Goal: Complete application form

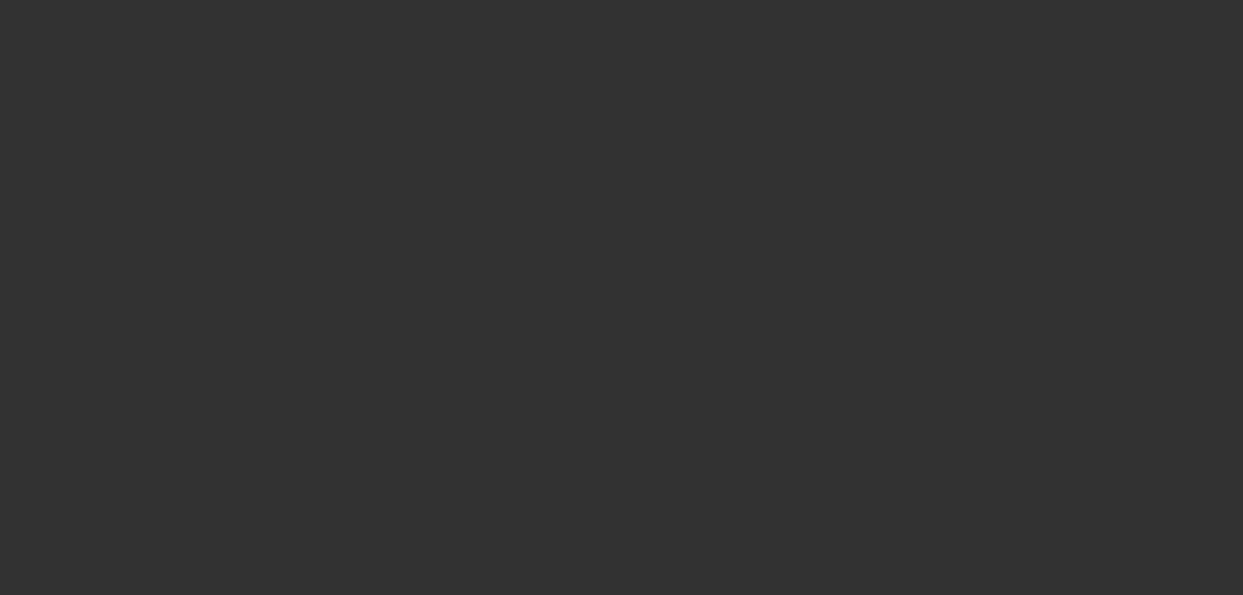
select select "3"
select select "0.2"
select select "2"
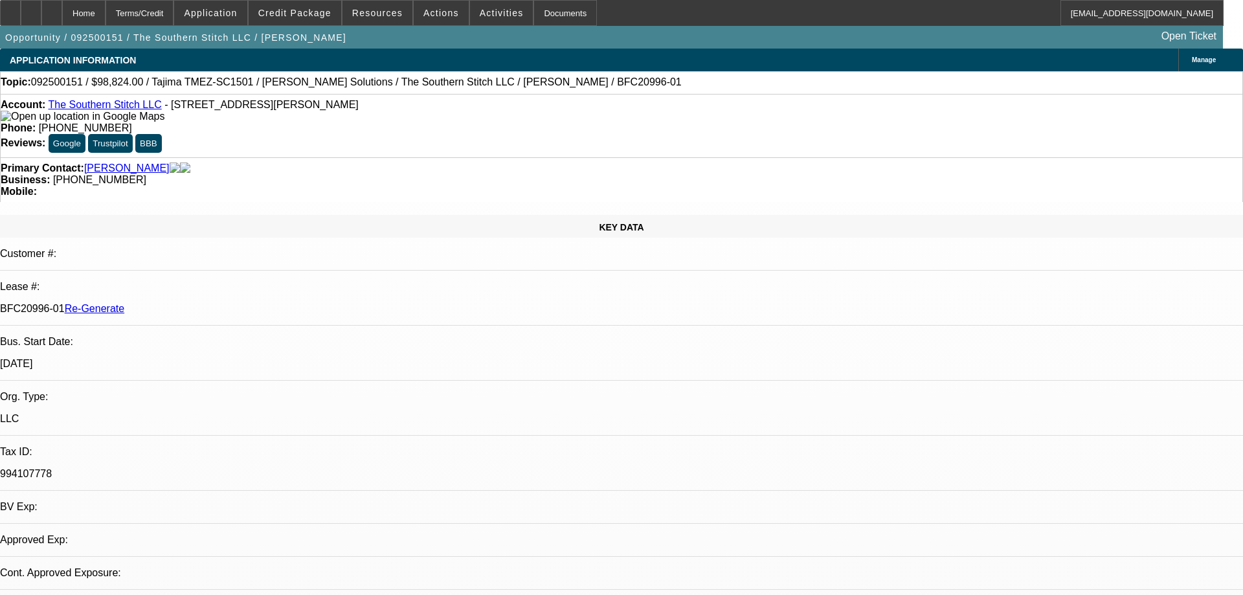
select select "2"
select select "0.1"
select select "4"
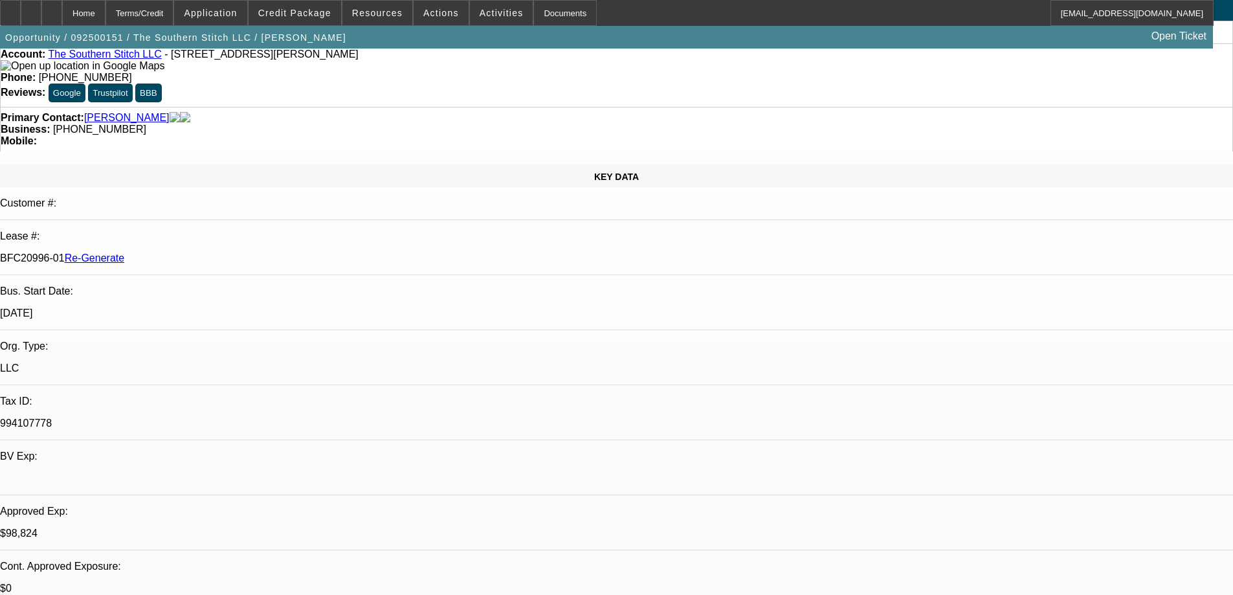
scroll to position [129, 0]
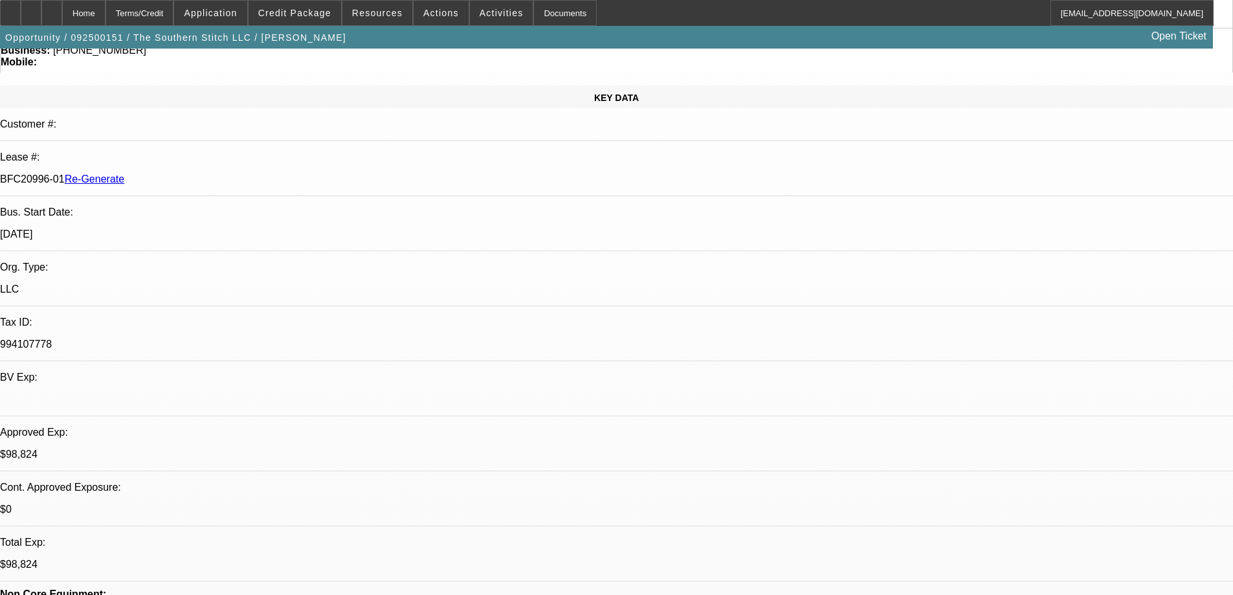
click at [559, 18] on div "Documents" at bounding box center [564, 13] width 63 height 26
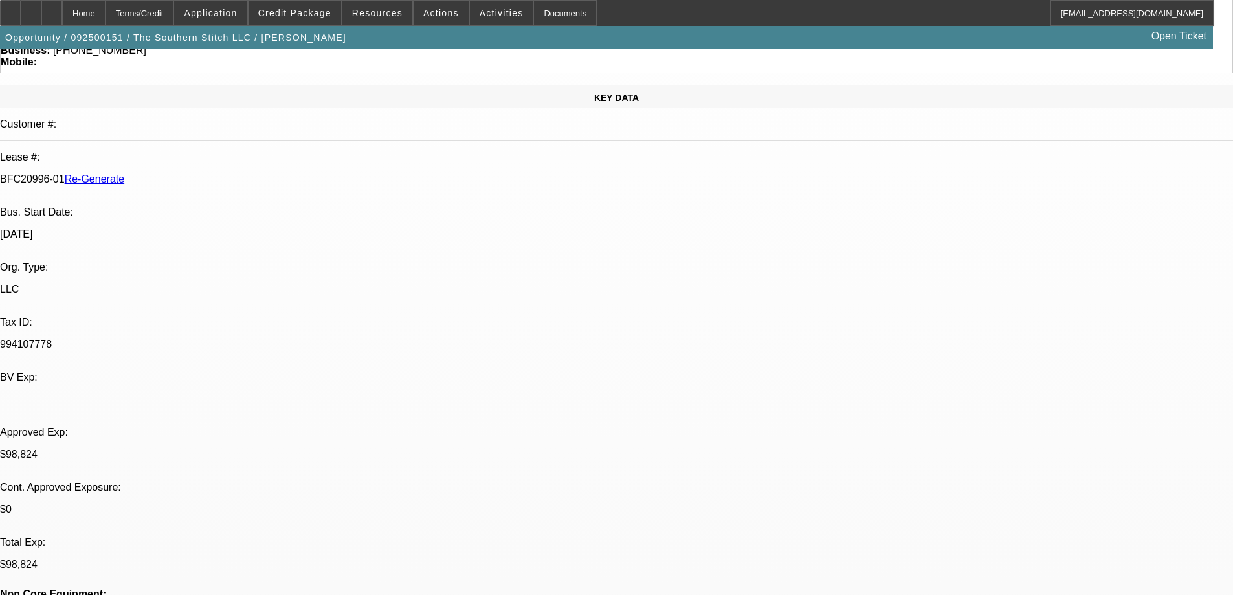
click at [548, 19] on div "Documents" at bounding box center [564, 13] width 63 height 26
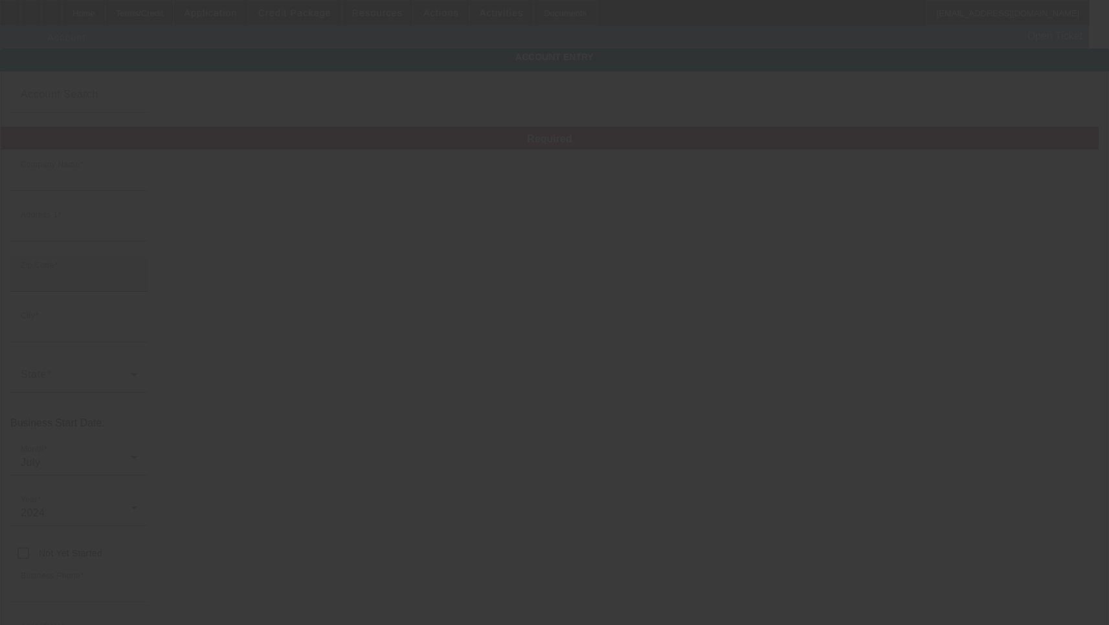
type input "The Southern Stitch LLC"
type input "[STREET_ADDRESS][PERSON_NAME]"
type input "37046"
type input "[GEOGRAPHIC_DATA]"
type input "[PHONE_NUMBER]"
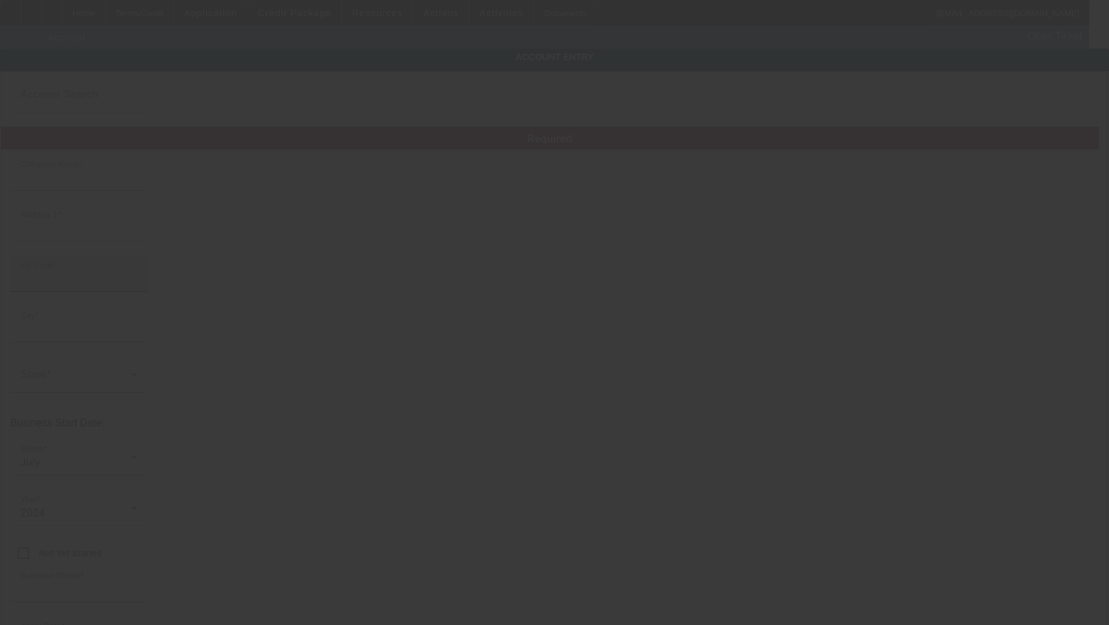
type input "[EMAIL_ADDRESS][DOMAIN_NAME]"
type input "994107778"
type input "Embroidery and printing"
type input "[URL][DOMAIN_NAME]"
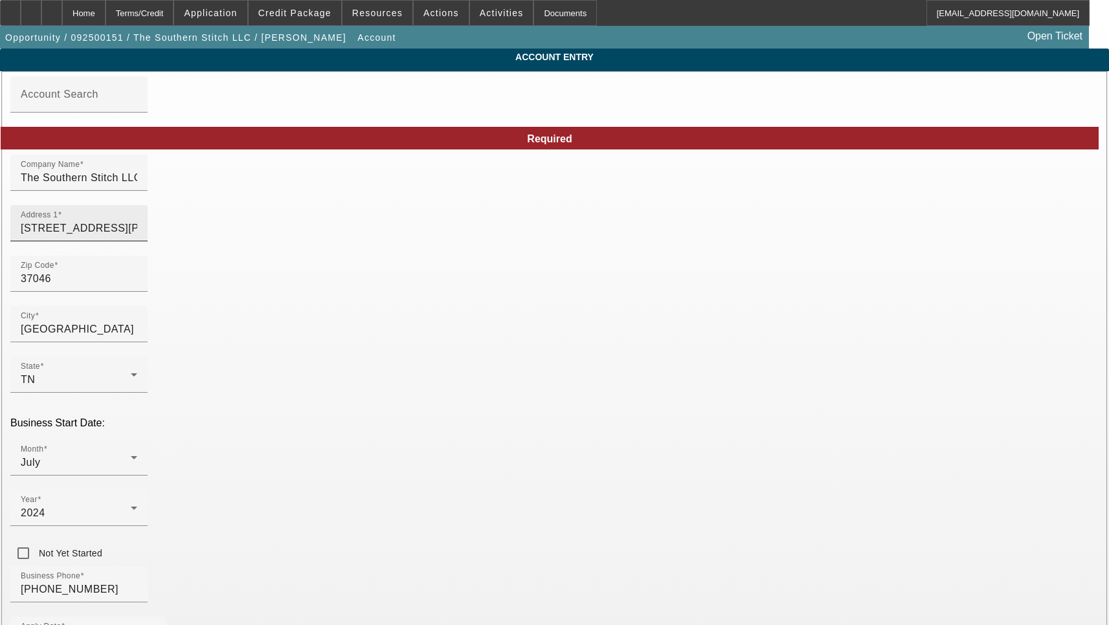
type input "[DATE]"
click at [137, 236] on input "[STREET_ADDRESS][PERSON_NAME]" at bounding box center [79, 229] width 117 height 16
click at [137, 236] on input "8735 Horton Hwy" at bounding box center [79, 229] width 117 height 16
paste input "401 Covington Rd"
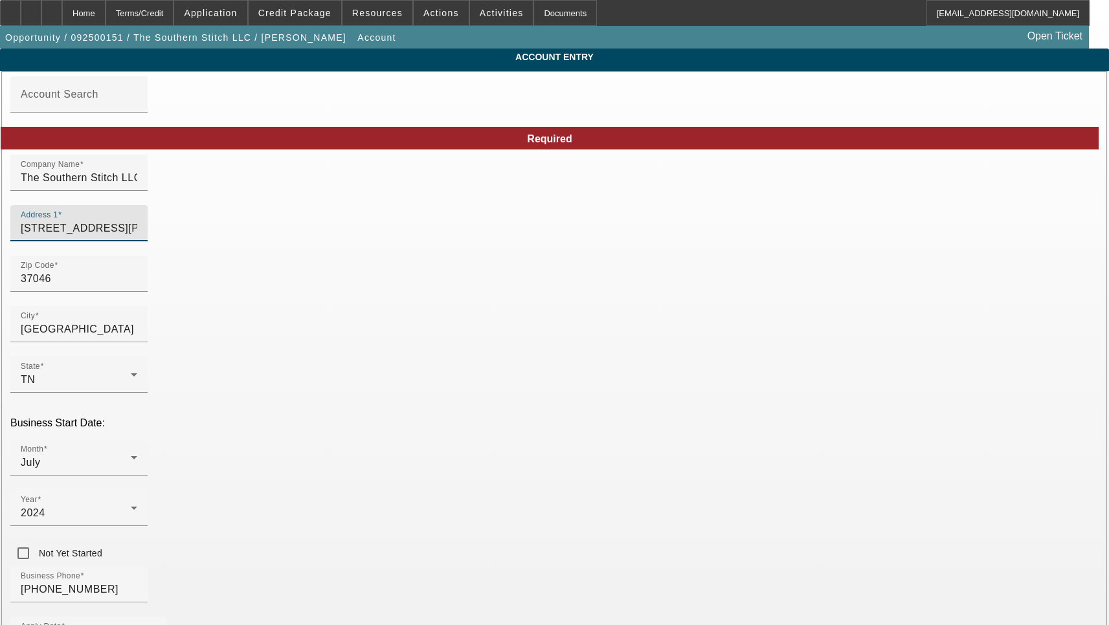
type input "8401 Covington Rd"
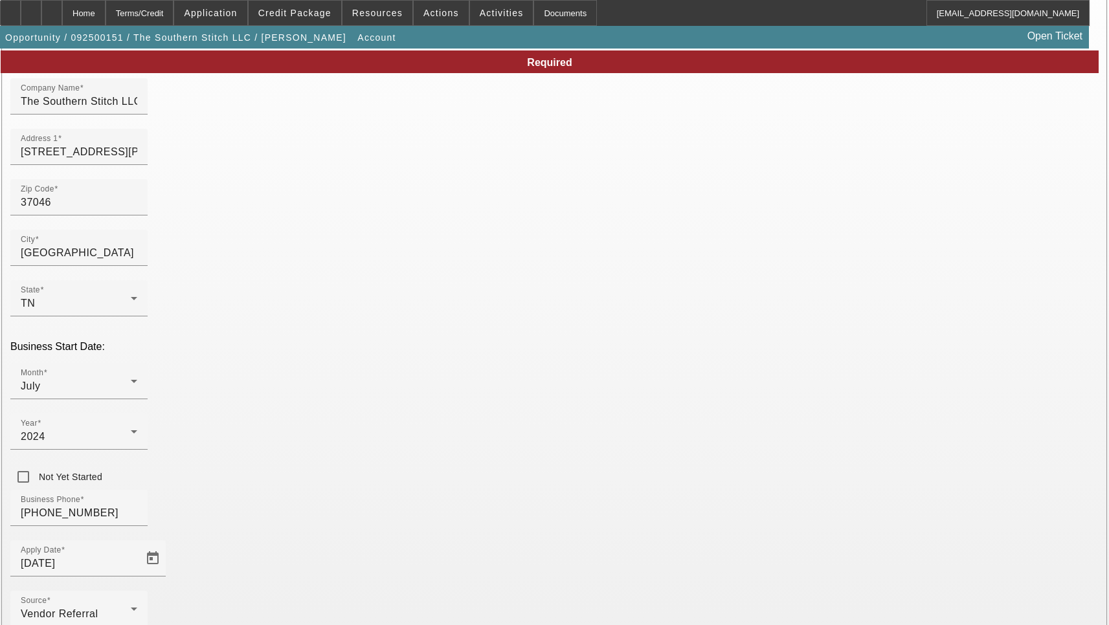
scroll to position [138, 0]
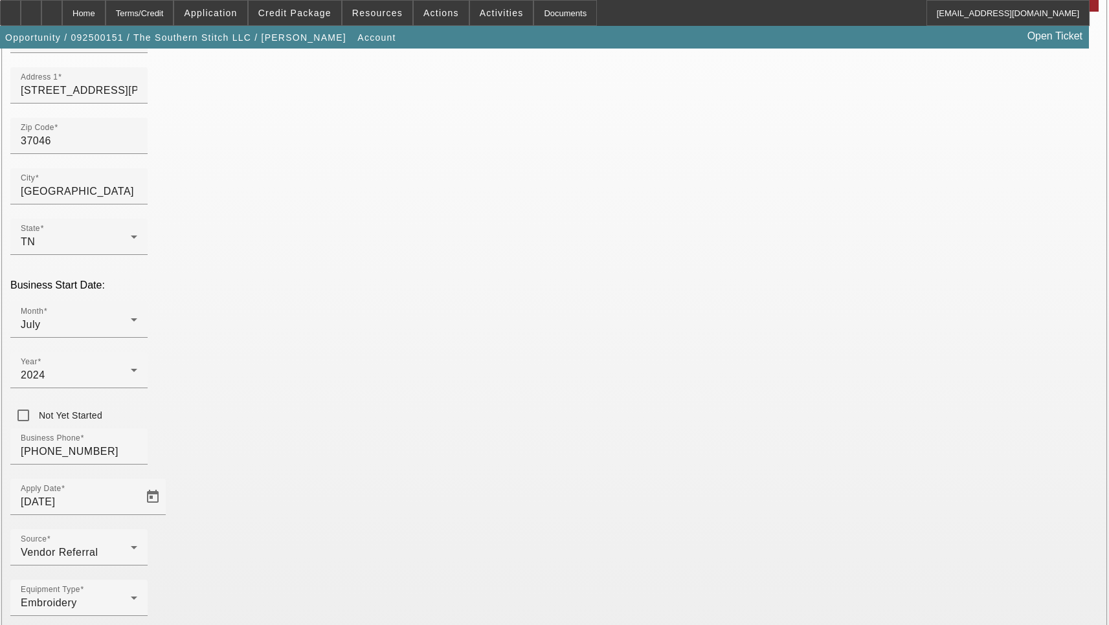
type input "[PERSON_NAME]"
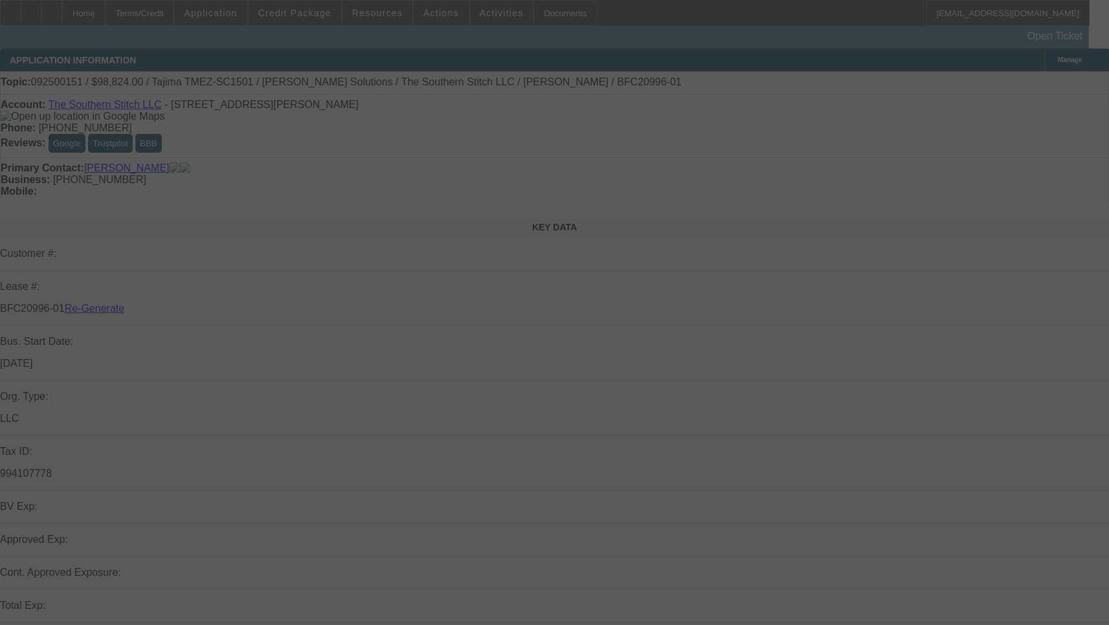
select select "3"
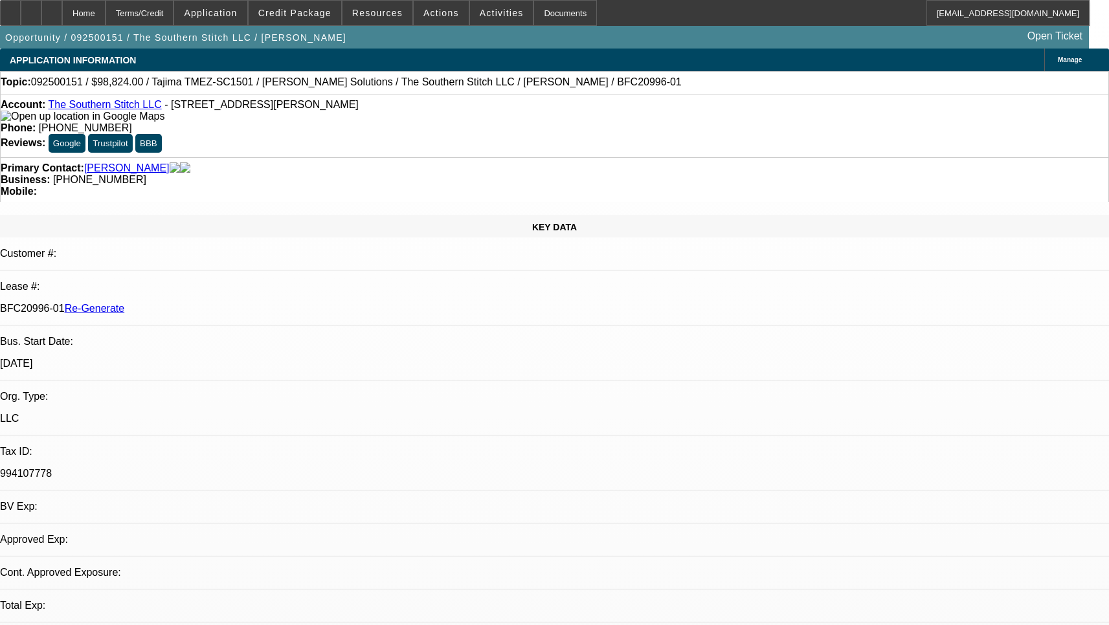
select select "0.2"
select select "2"
select select "0.1"
select select "4"
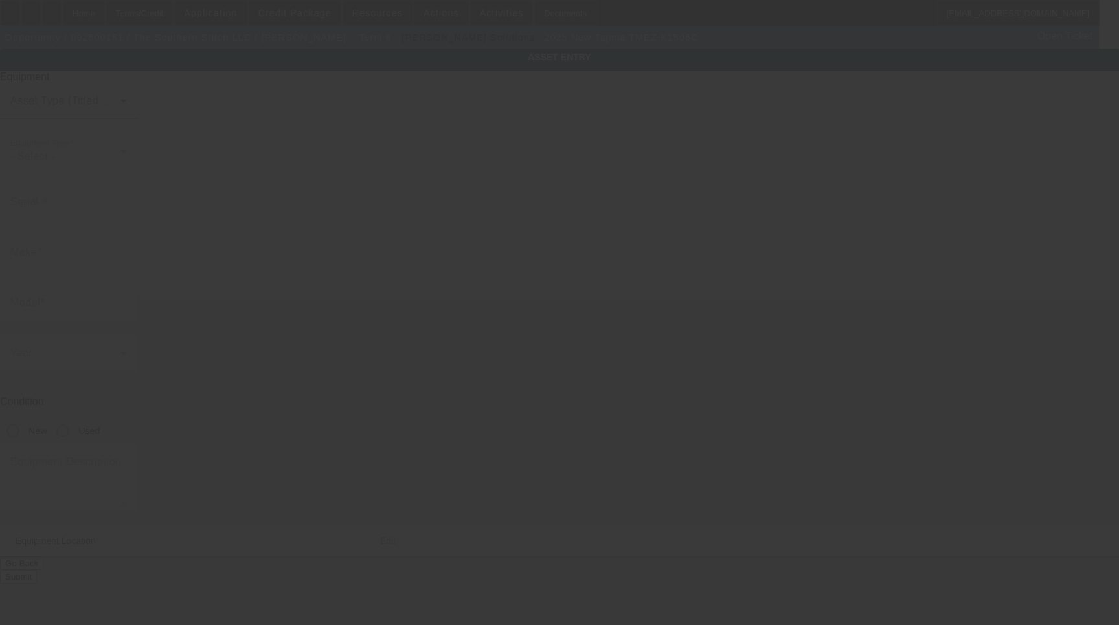
type input "Tajima"
type input "TMEZ-K1506C"
radio input "true"
type textarea "new six head embroidery machine"
type input "8735 Horton Highway"
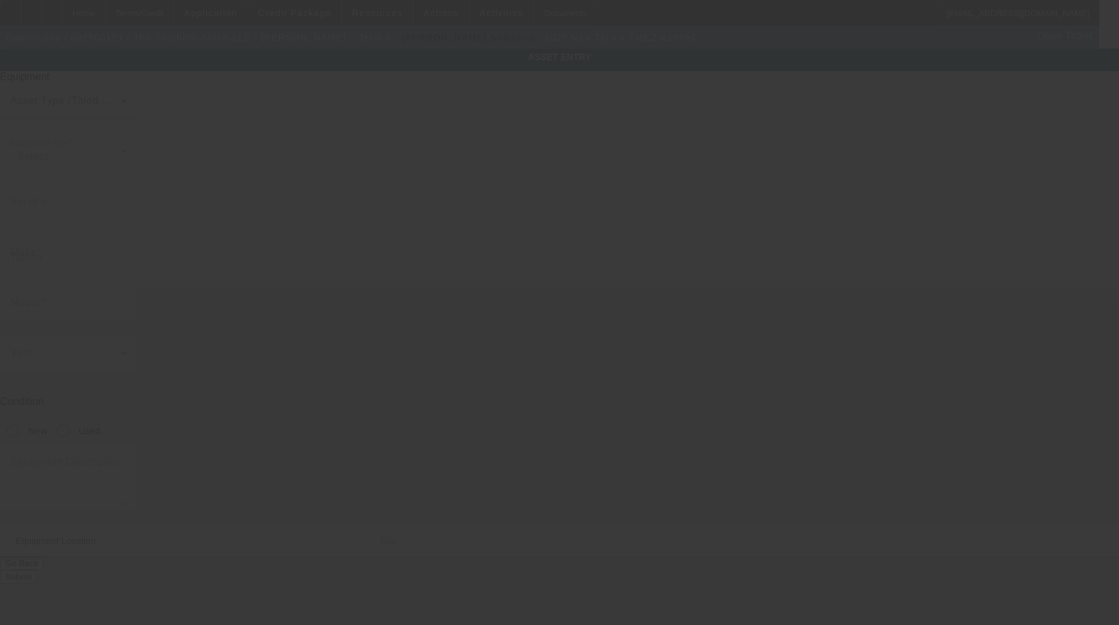
type input "College Grove"
type input "37046"
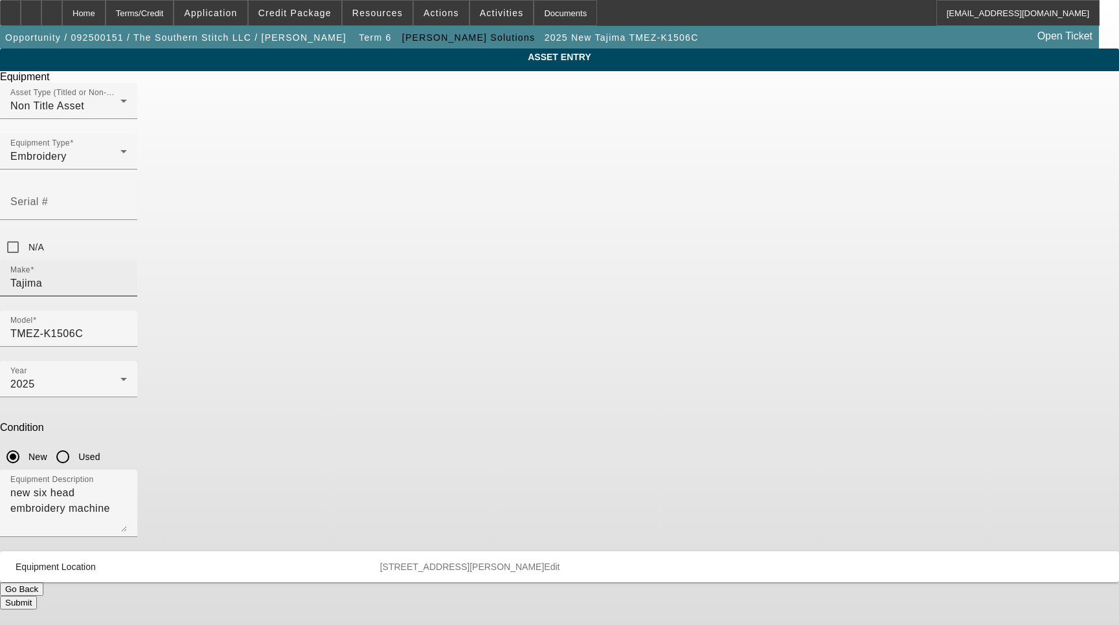
click at [127, 276] on input "Tajima" at bounding box center [68, 284] width 117 height 16
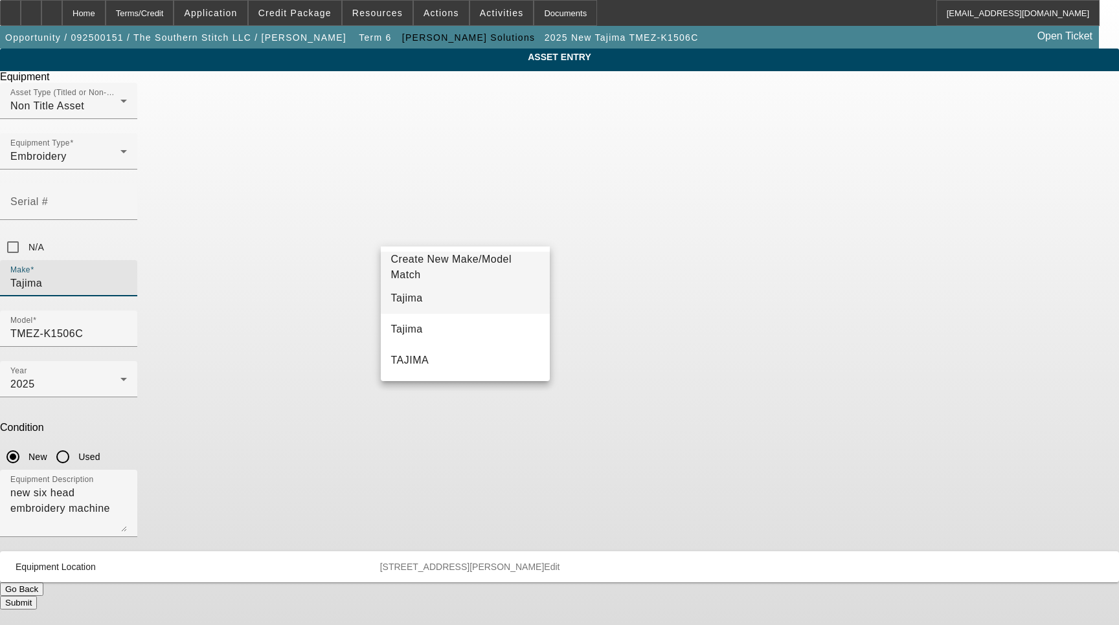
click at [441, 294] on mat-option "Tajima" at bounding box center [466, 298] width 170 height 31
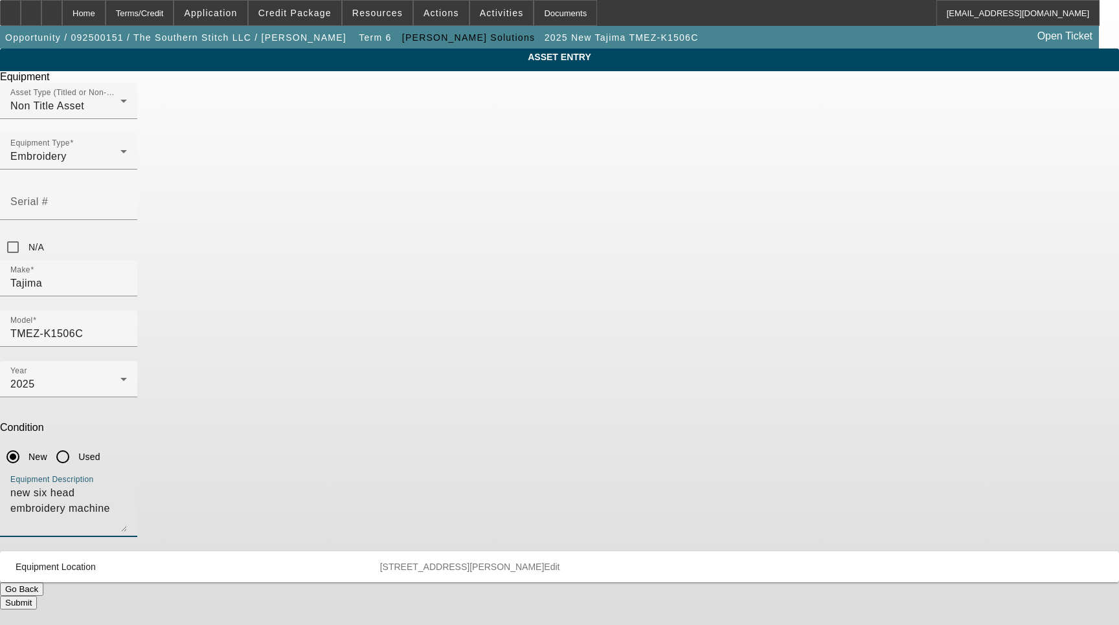
click at [127, 486] on textarea "new six head embroidery machine" at bounding box center [68, 509] width 117 height 47
click at [127, 326] on input "TMEZ-K1506C" at bounding box center [68, 334] width 117 height 16
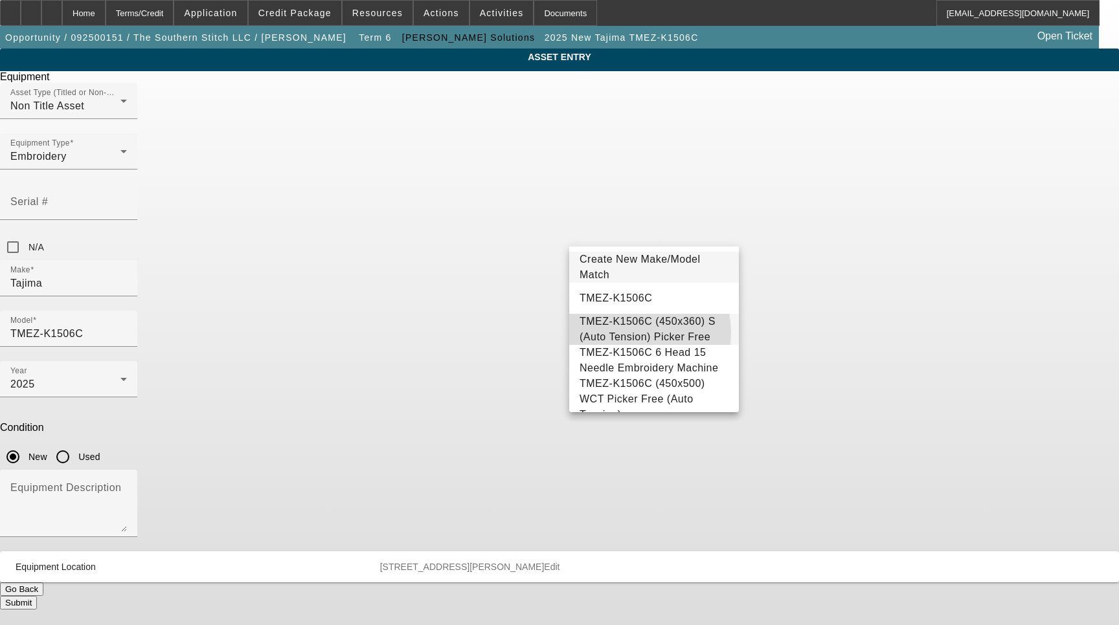
click at [634, 333] on span "TMEZ-K1506C (450x360) S (Auto Tension) Picker Free" at bounding box center [653, 329] width 149 height 31
type input "TMEZ-K1506C (450x360) S (Auto Tension) Picker Free"
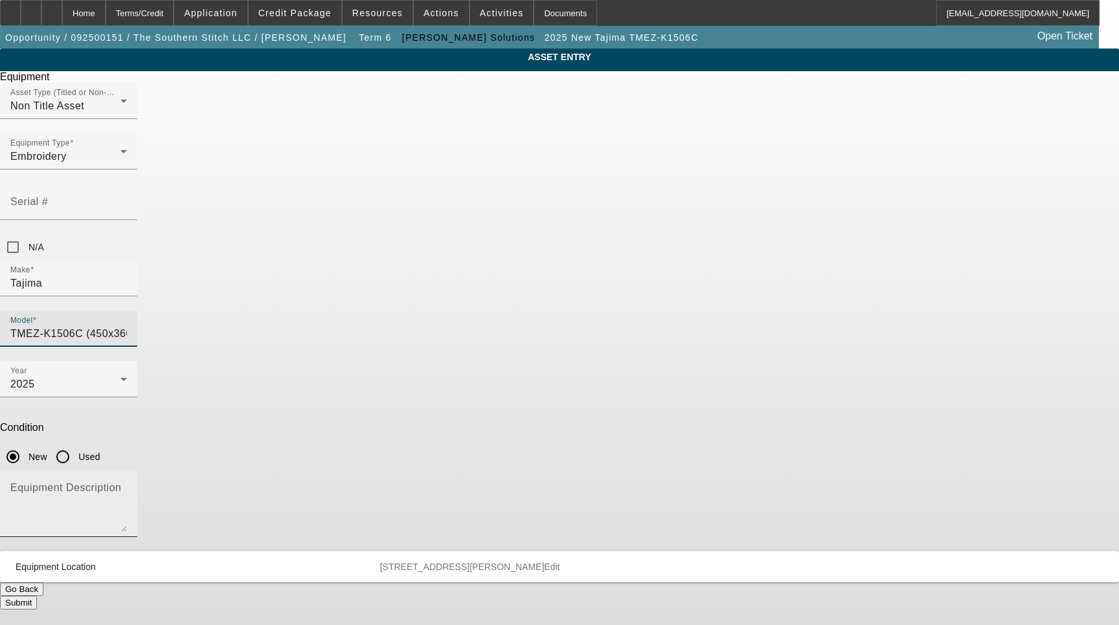
click at [127, 486] on textarea "Equipment Description" at bounding box center [68, 509] width 117 height 47
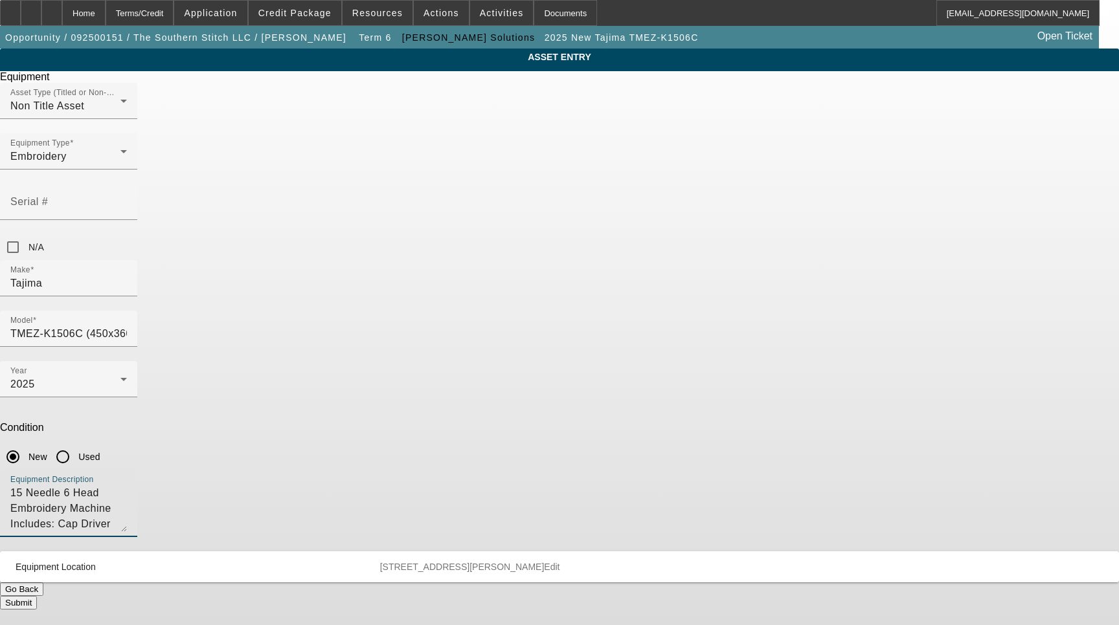
type textarea "15 Needle 6 Head Embroidery Machine Includes: Cap Driver with Support Shaft, 27…"
click at [559, 562] on span "Edit" at bounding box center [552, 567] width 16 height 10
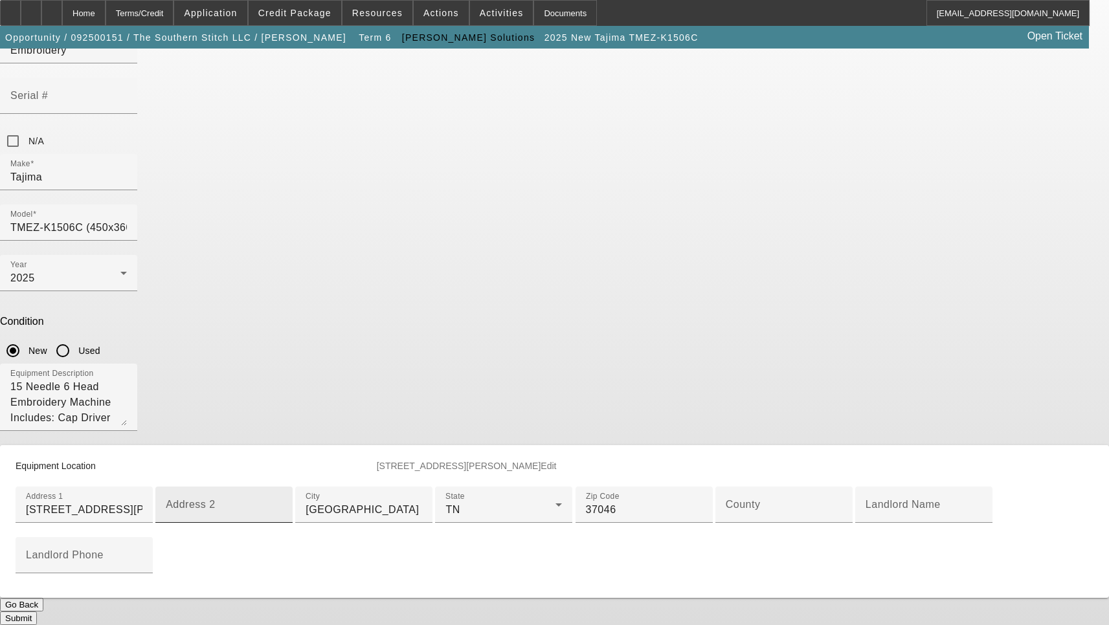
scroll to position [194, 0]
click at [726, 518] on input "County" at bounding box center [784, 510] width 117 height 16
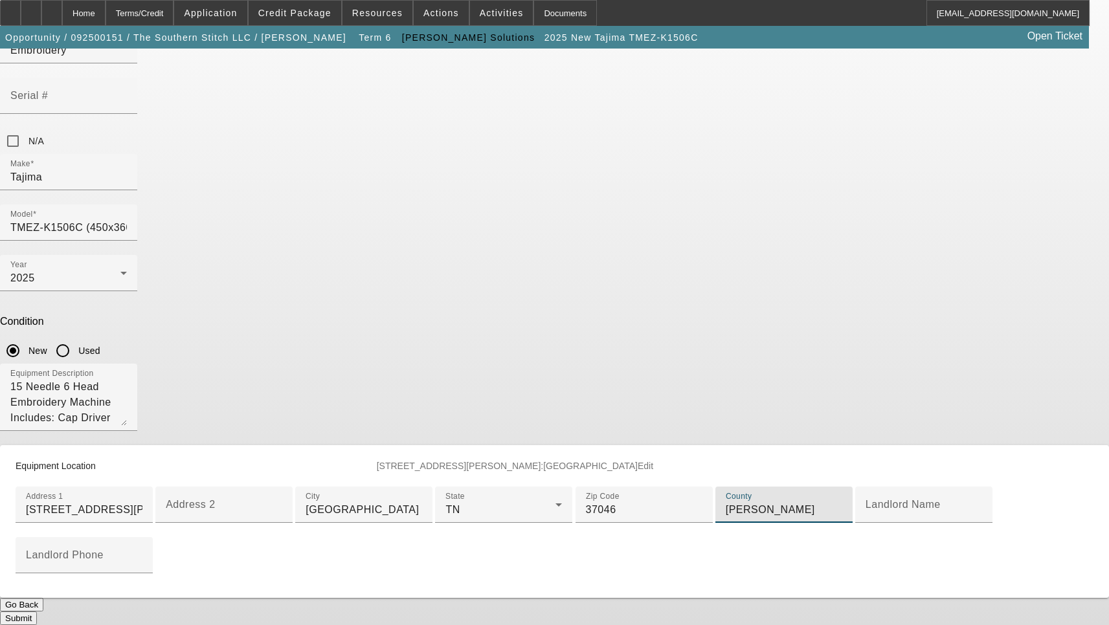
scroll to position [307, 0]
type input "[PERSON_NAME]"
click at [37, 612] on button "Submit" at bounding box center [18, 619] width 37 height 14
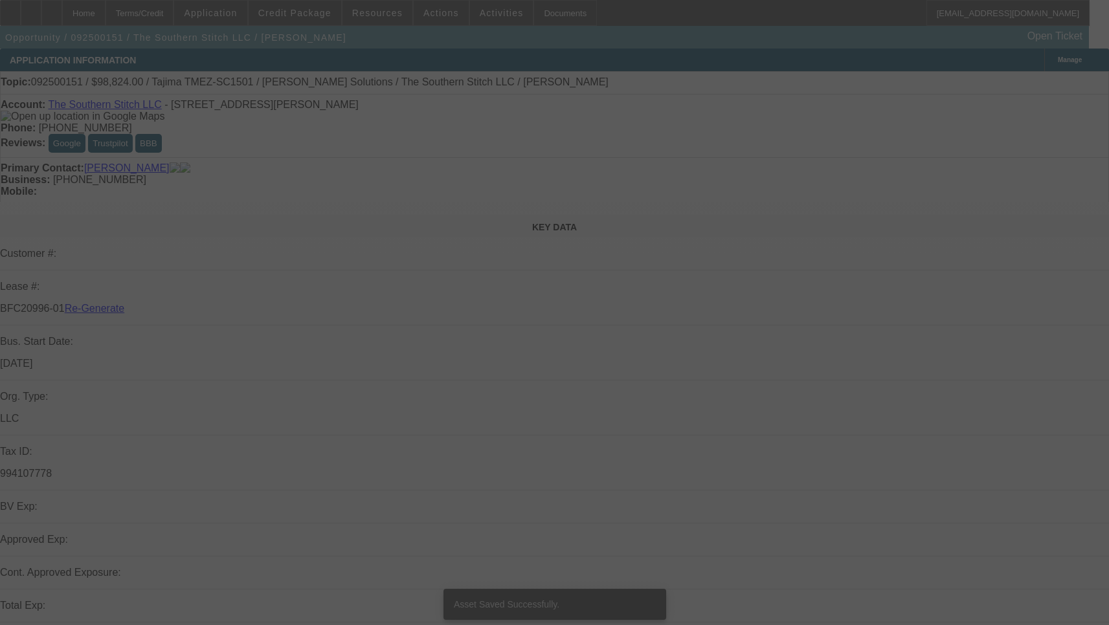
select select "3"
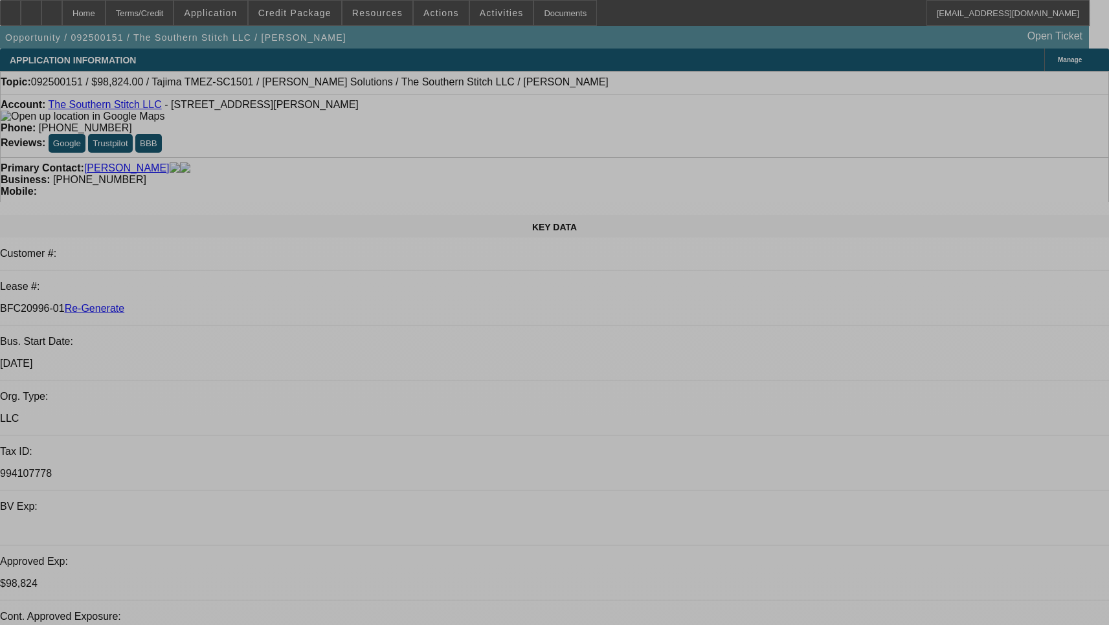
select select "0.2"
select select "2"
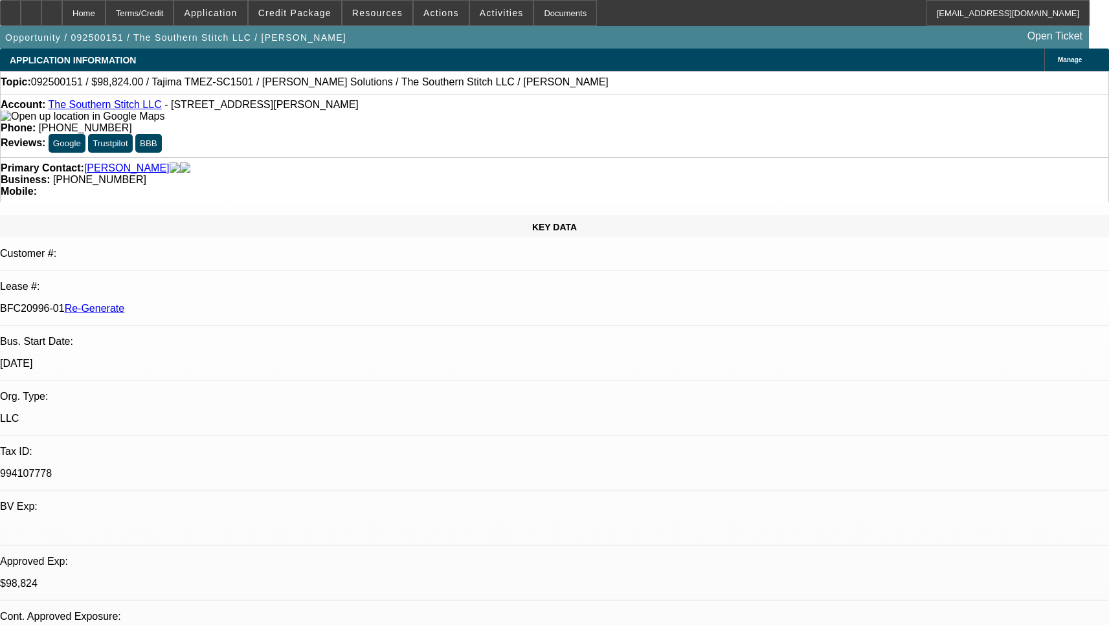
select select "2"
select select "0.1"
select select "4"
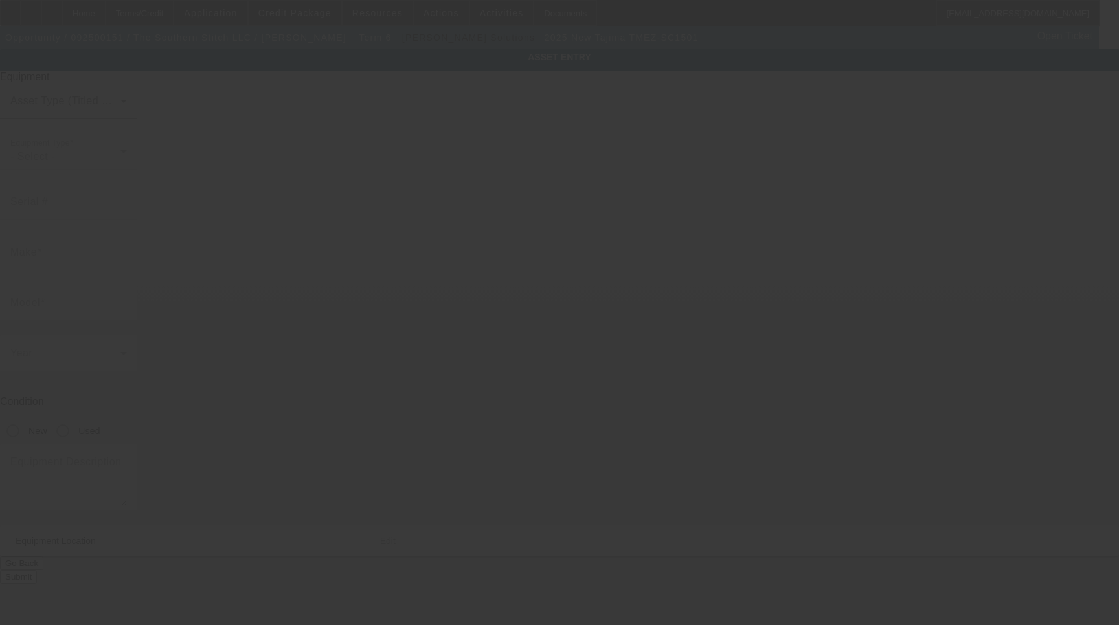
type input "Tajima"
type input "TMEZ-SC1501"
radio input "true"
type textarea "new single head embroidery machine"
type input "8735 Horton Highway"
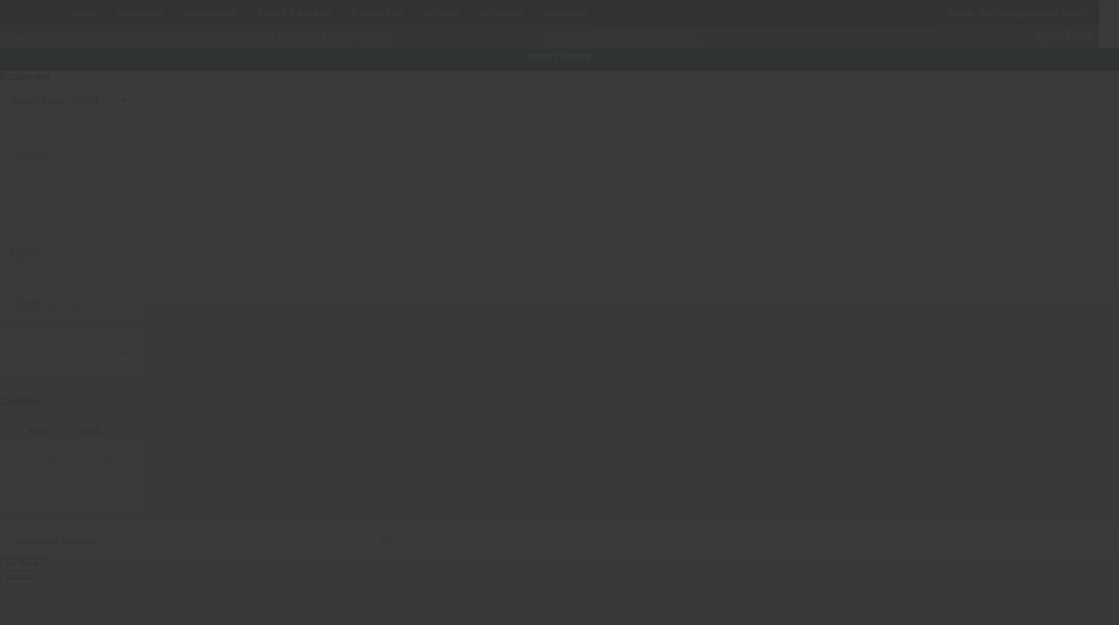
type input "[GEOGRAPHIC_DATA]"
type input "37046"
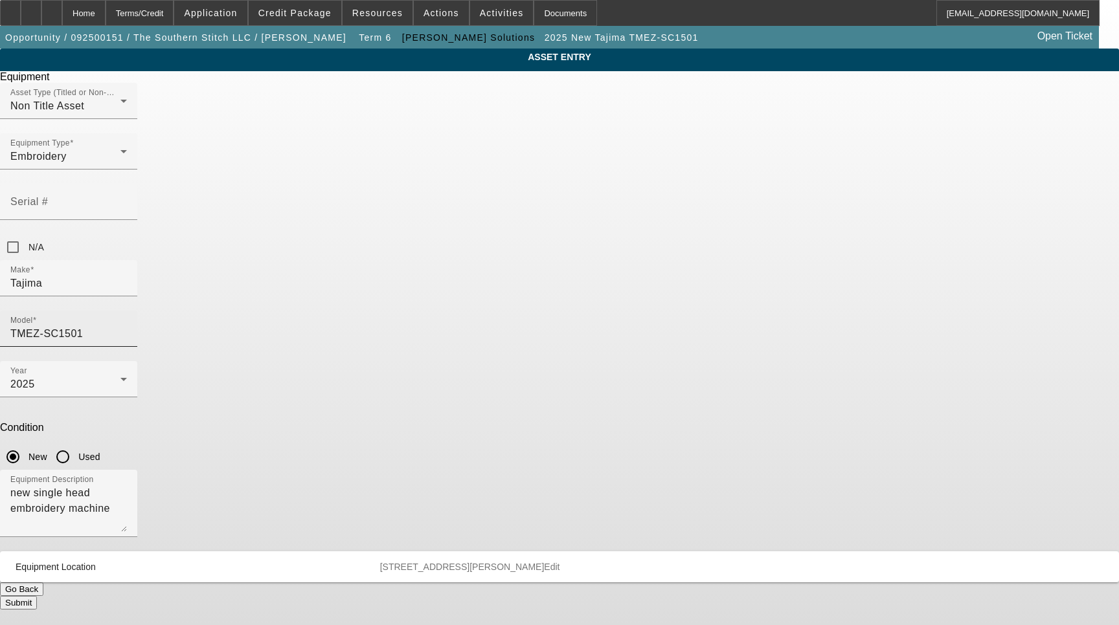
click at [127, 326] on input "TMEZ-SC1501" at bounding box center [68, 334] width 117 height 16
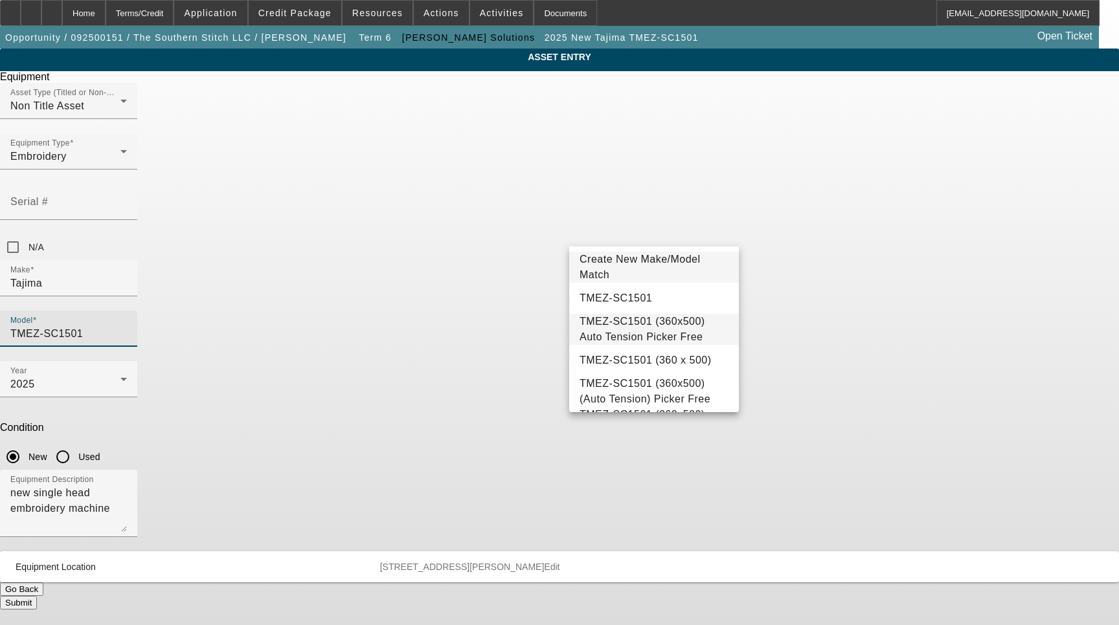
click at [648, 324] on span "TMEZ-SC1501 (360x500) Auto Tension Picker Free" at bounding box center [642, 329] width 126 height 27
type input "TMEZ-SC1501 (360x500) Auto Tension Picker Free"
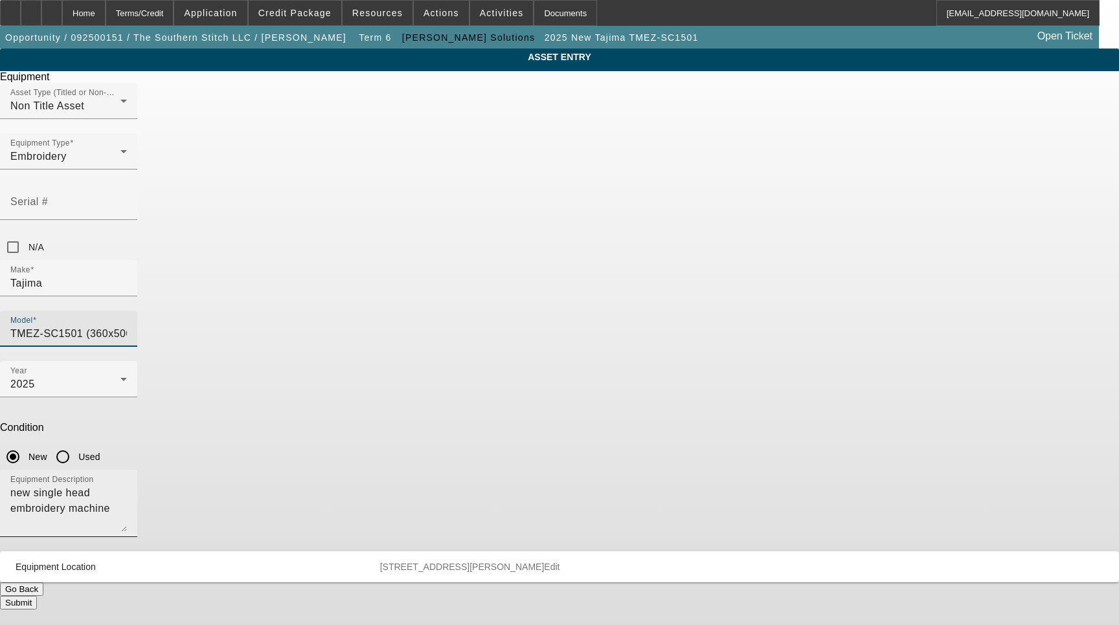
click at [127, 486] on textarea "new single head embroidery machine" at bounding box center [68, 509] width 117 height 47
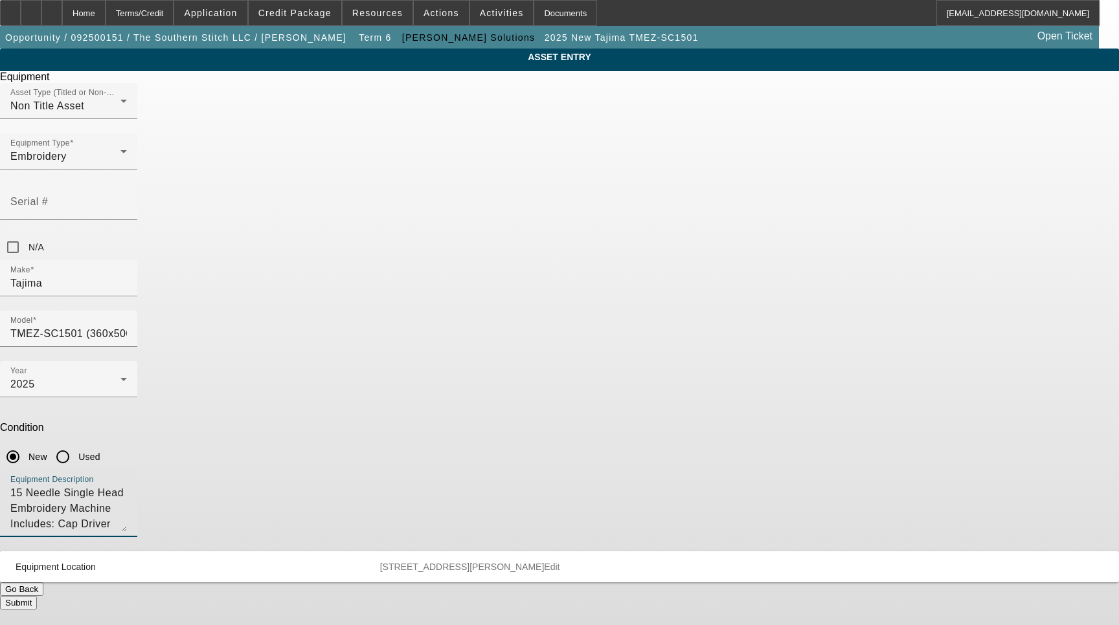
type textarea "15 Needle Single Head Embroidery Machine Includes: Cap Driver with Shaft, Wide …"
click at [559, 562] on span "Edit" at bounding box center [552, 567] width 16 height 10
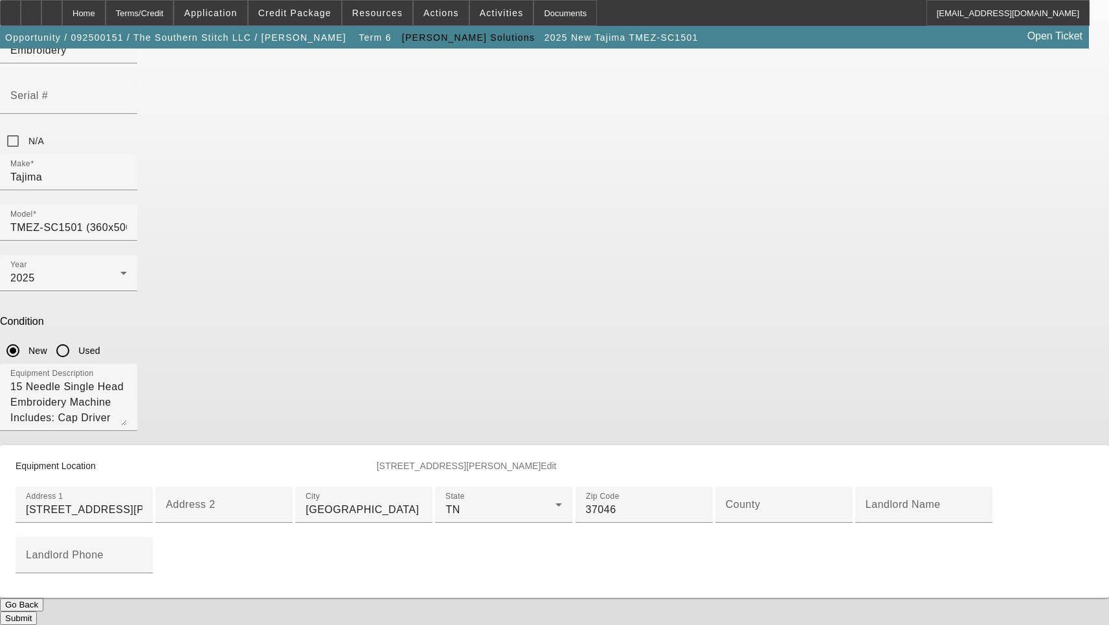
scroll to position [194, 0]
click at [726, 518] on input "County" at bounding box center [784, 510] width 117 height 16
type input "Williamson"
click at [37, 612] on button "Submit" at bounding box center [18, 619] width 37 height 14
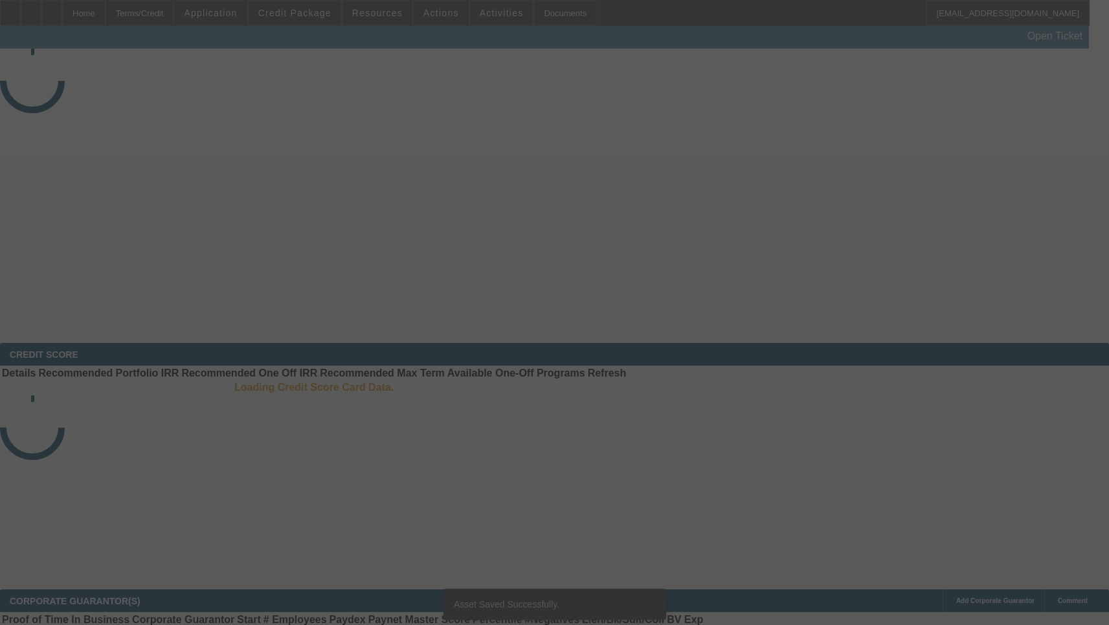
select select "3"
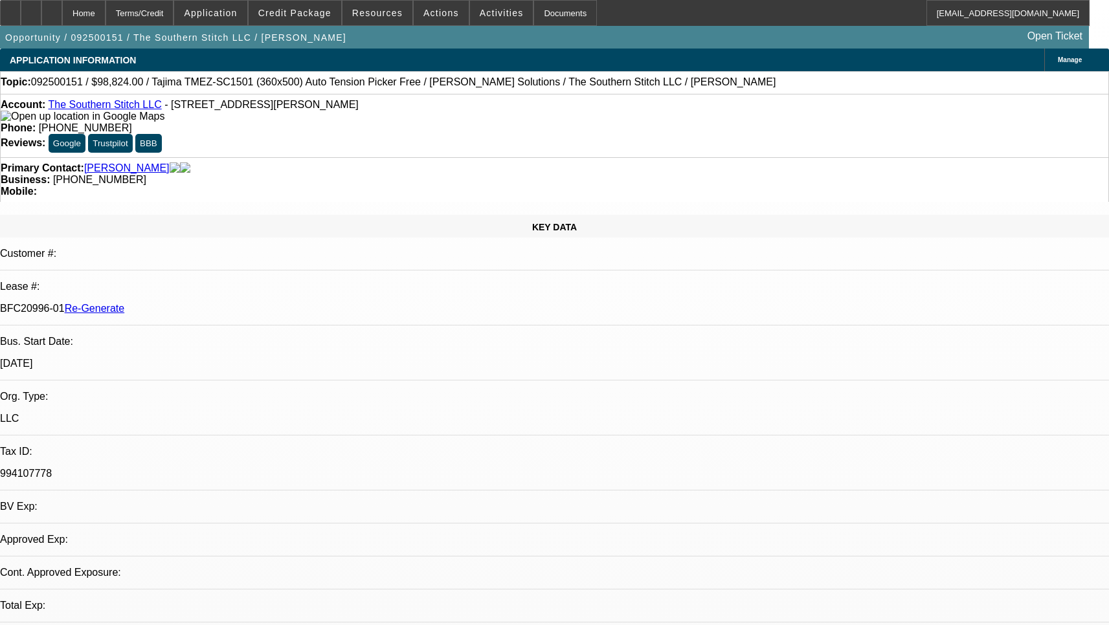
select select "0.2"
select select "2"
select select "0.1"
select select "4"
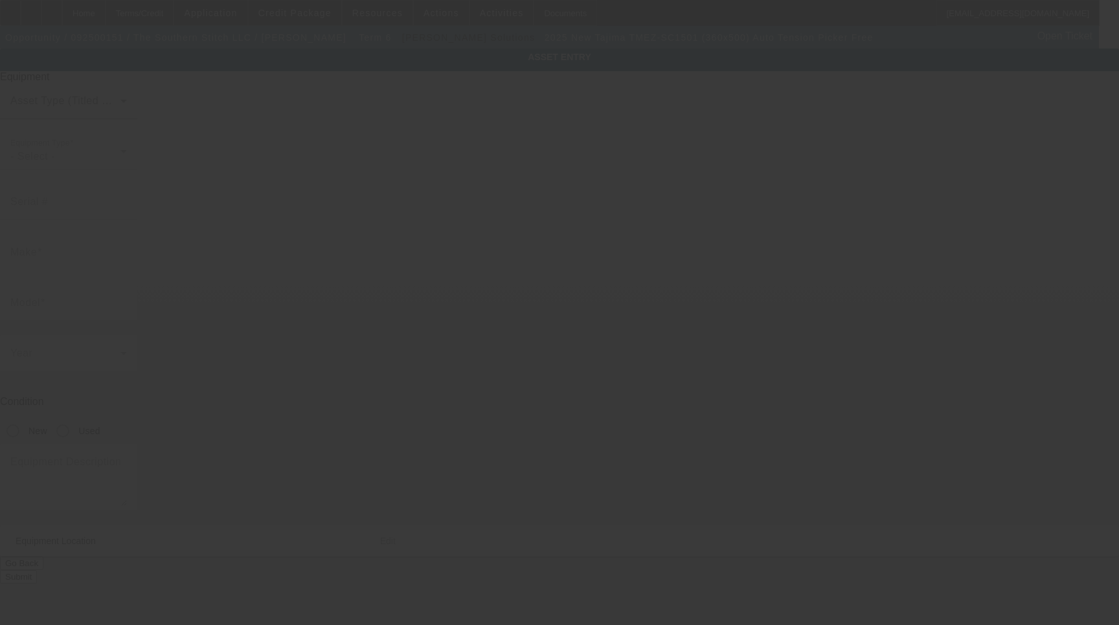
type input "Tajima"
type input "TMEZ-SC1501 (360x500) Auto Tension Picker Free"
radio input "true"
type textarea "15 Needle Single Head Embroidery Machine Includes: Cap Driver with Shaft, Wide …"
type input "[STREET_ADDRESS][PERSON_NAME]"
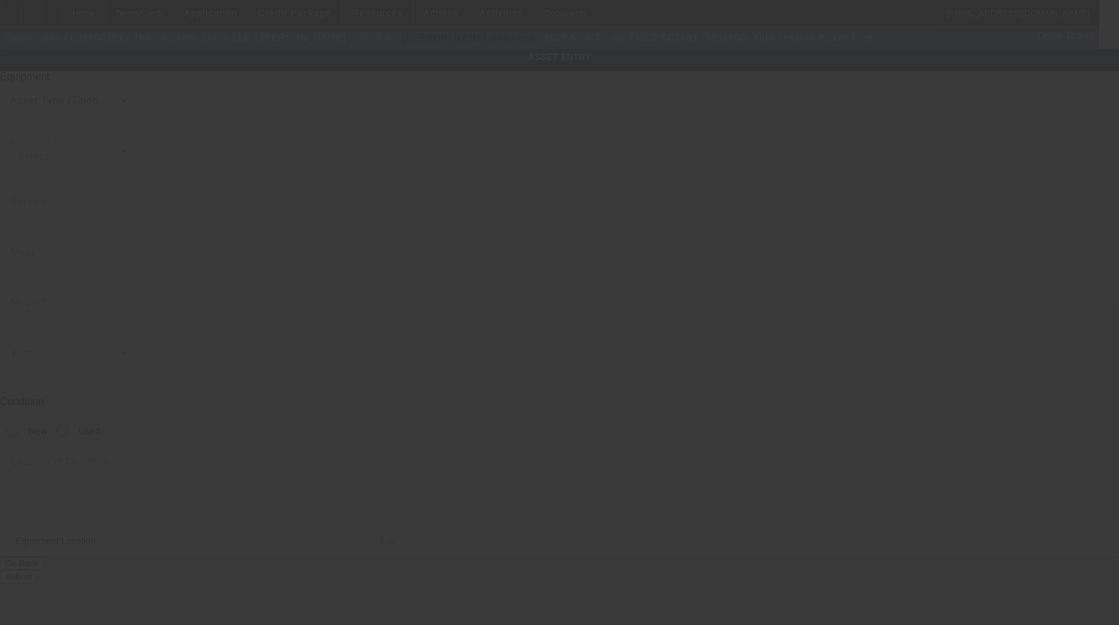
type input "[GEOGRAPHIC_DATA]"
type input "37046"
type input "Williamson"
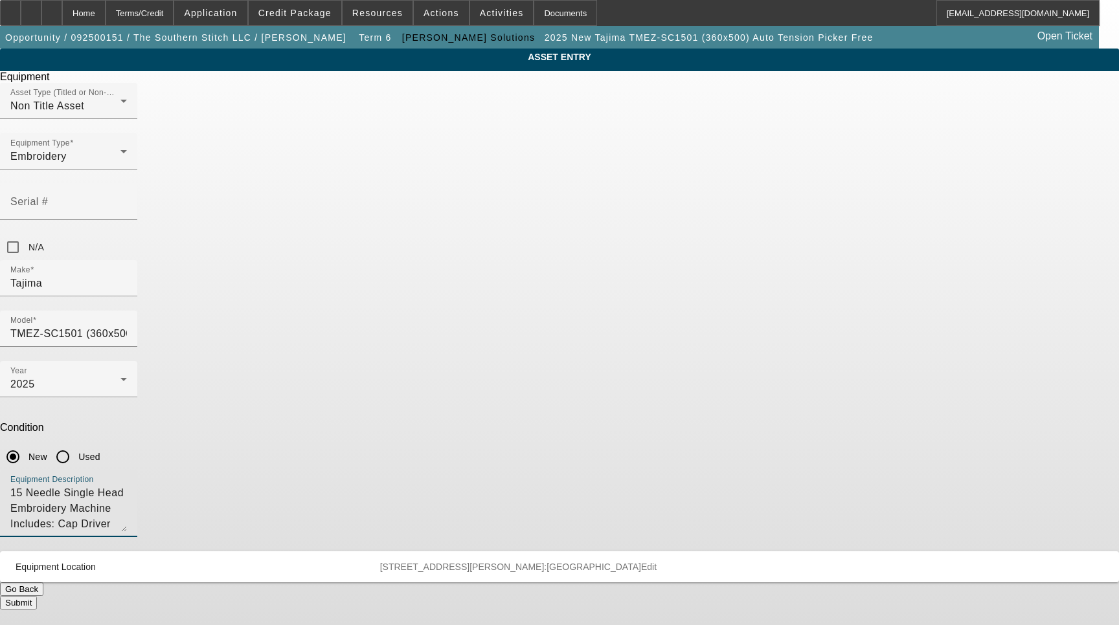
click at [127, 486] on textarea "15 Needle Single Head Embroidery Machine Includes: Cap Driver with Shaft, Wide …" at bounding box center [68, 509] width 117 height 47
type textarea "15 Needle Single Head Embroidery Machine Includes: Cap Driver with Shaft, Wide …"
click at [37, 596] on button "Submit" at bounding box center [18, 603] width 37 height 14
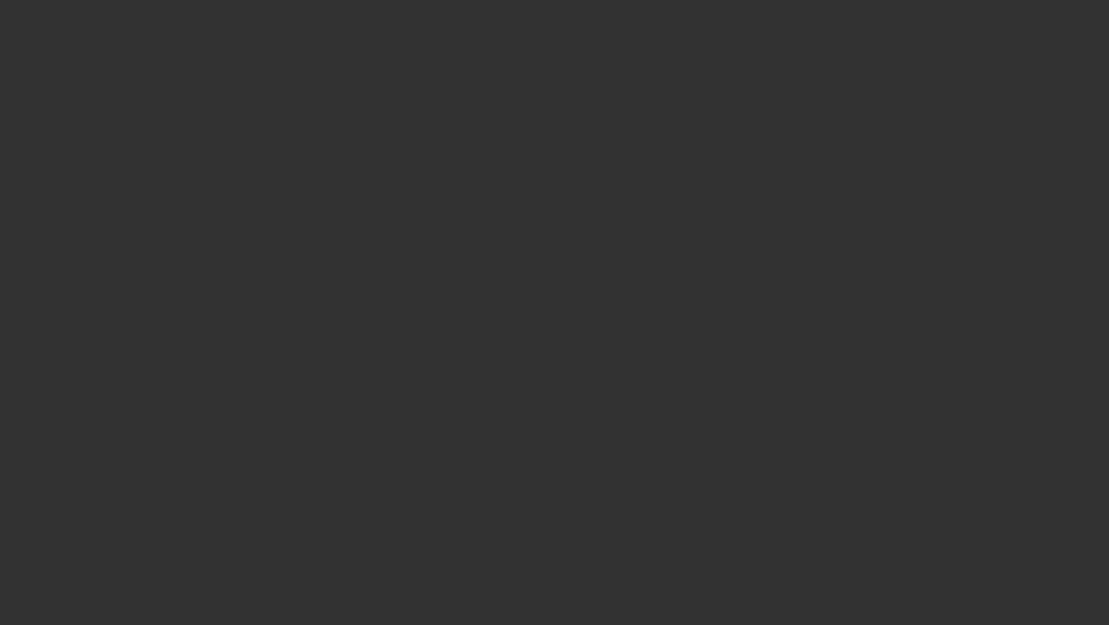
select select "3"
type input "Tajima"
type input "TMEZ-SC1501 (360x500) Auto Tension Picker Free"
radio input "true"
type textarea "15 Needle Single Head Embroidery Machine Includes: Cap Driver with Shaft, Wide …"
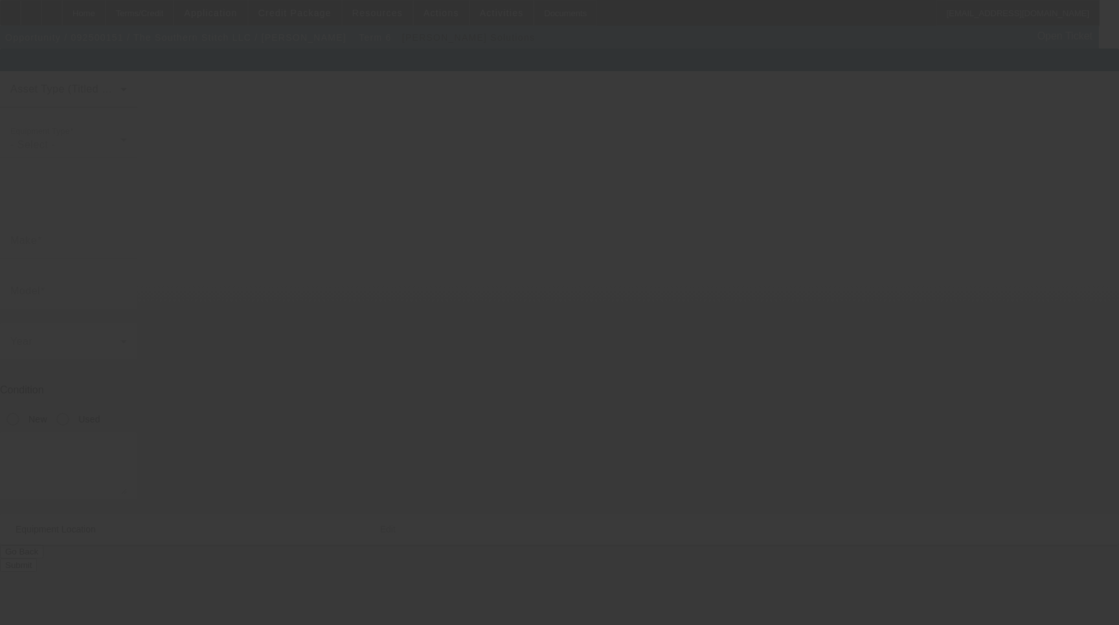
type input "[STREET_ADDRESS][PERSON_NAME]"
type input "[GEOGRAPHIC_DATA]"
type input "37046"
type input "[PERSON_NAME]"
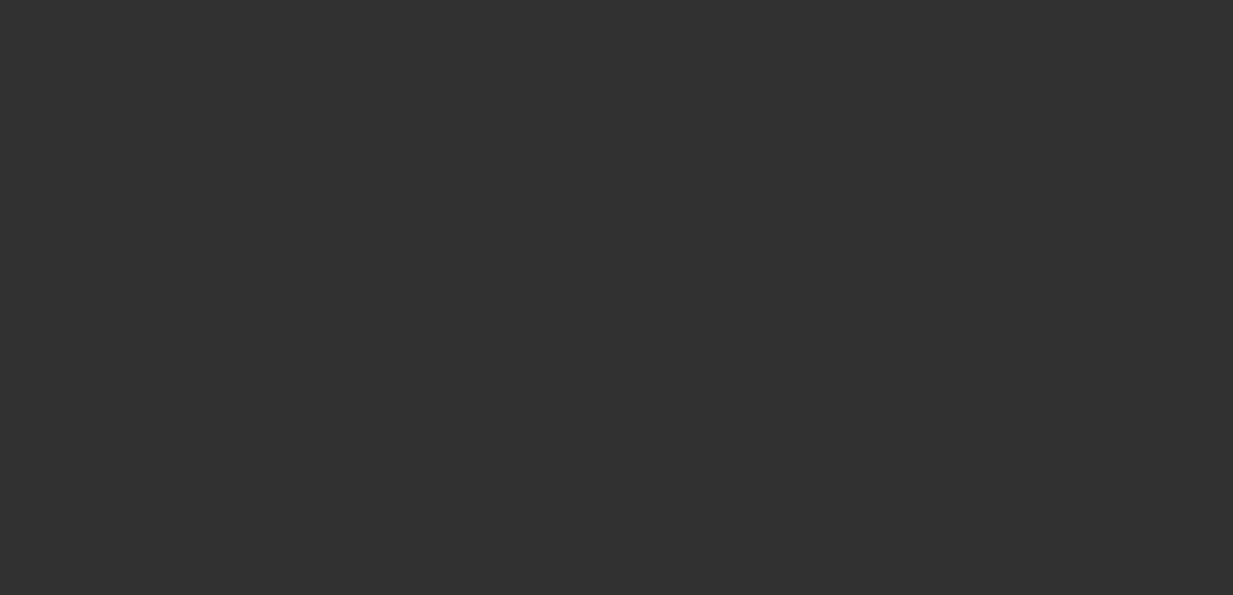
select select "3"
select select "0.2"
select select "2"
select select "0.1"
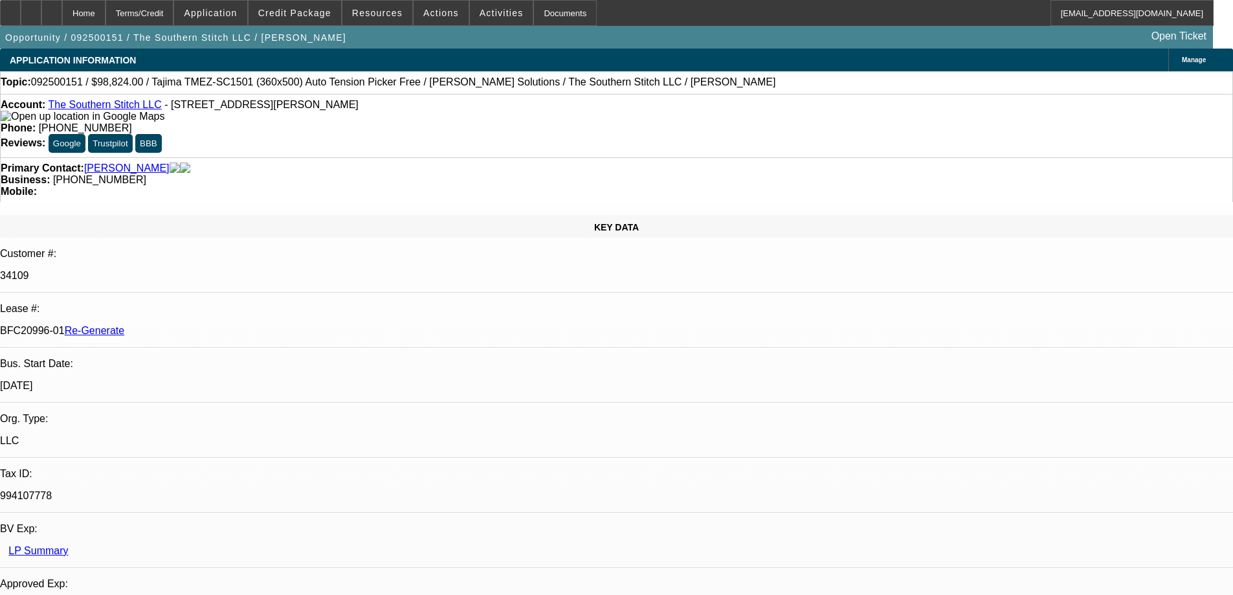
select select "1"
select select "2"
select select "4"
click at [542, 17] on div "Documents" at bounding box center [564, 13] width 63 height 26
click at [484, 9] on span "Activities" at bounding box center [502, 13] width 44 height 10
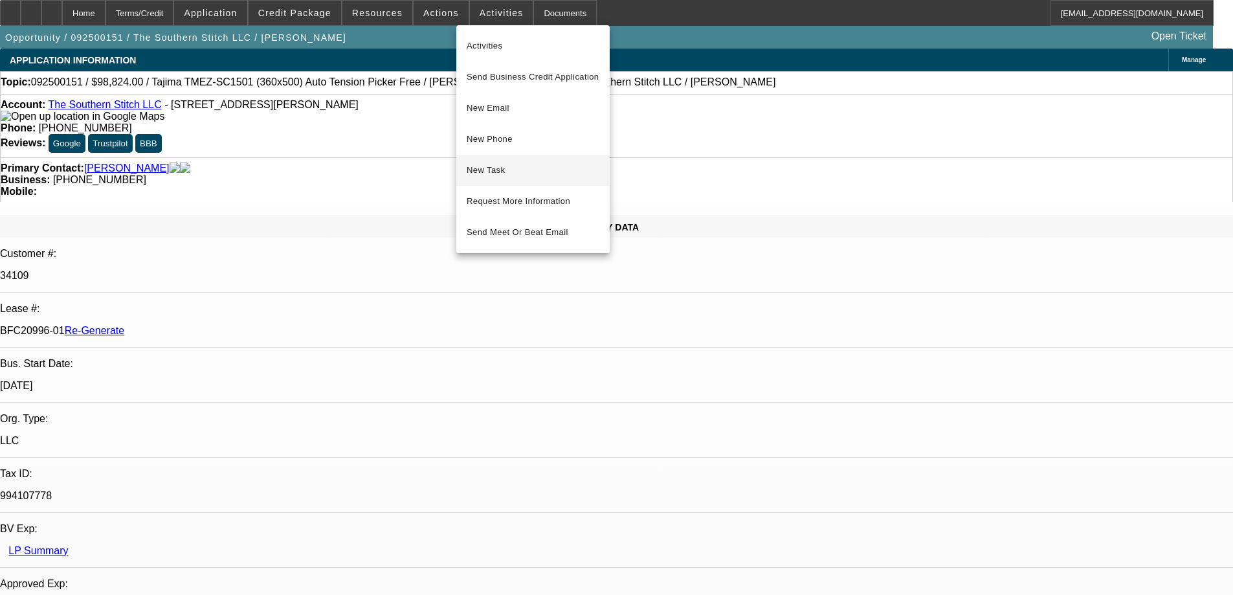
click at [510, 164] on span "New Task" at bounding box center [533, 170] width 133 height 16
